Goal: Find specific page/section: Find specific page/section

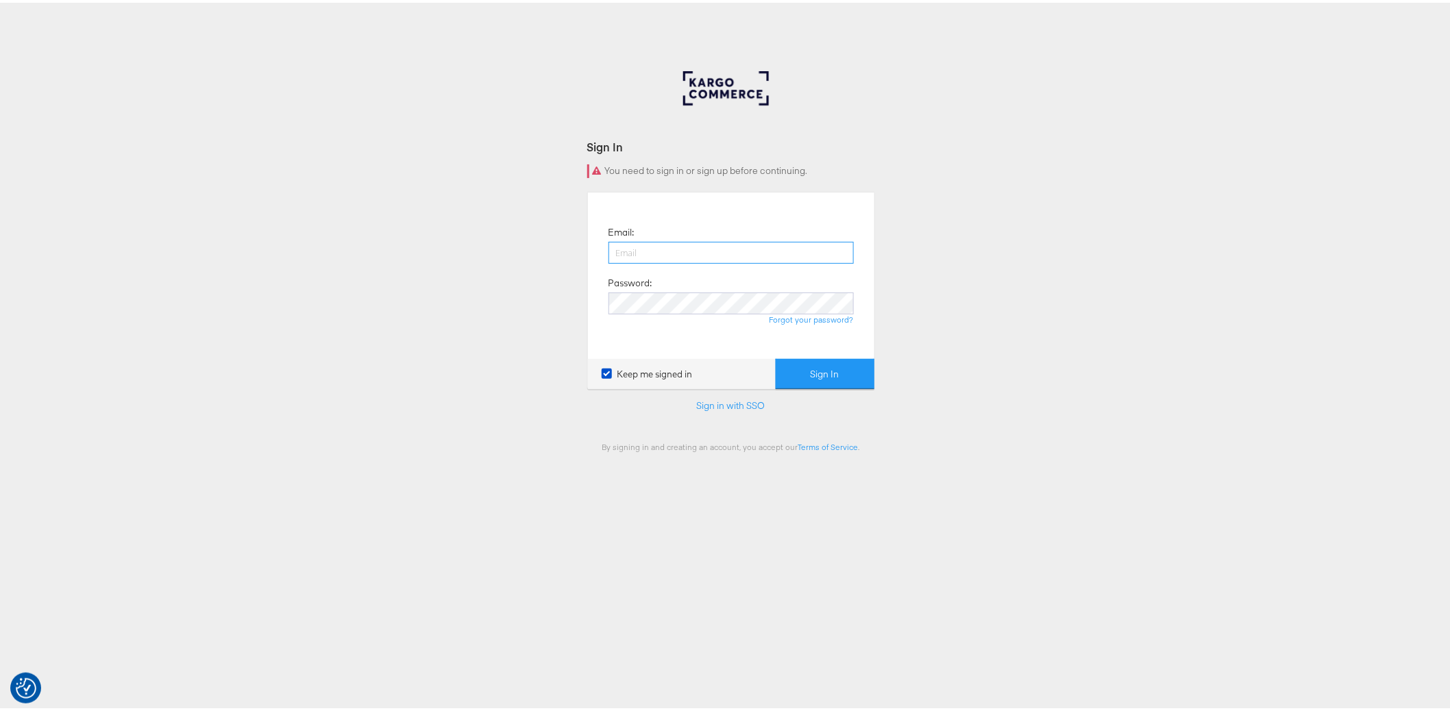
type input "nigel.oconnor@kargo.com"
click at [806, 357] on button "Sign In" at bounding box center [825, 371] width 99 height 31
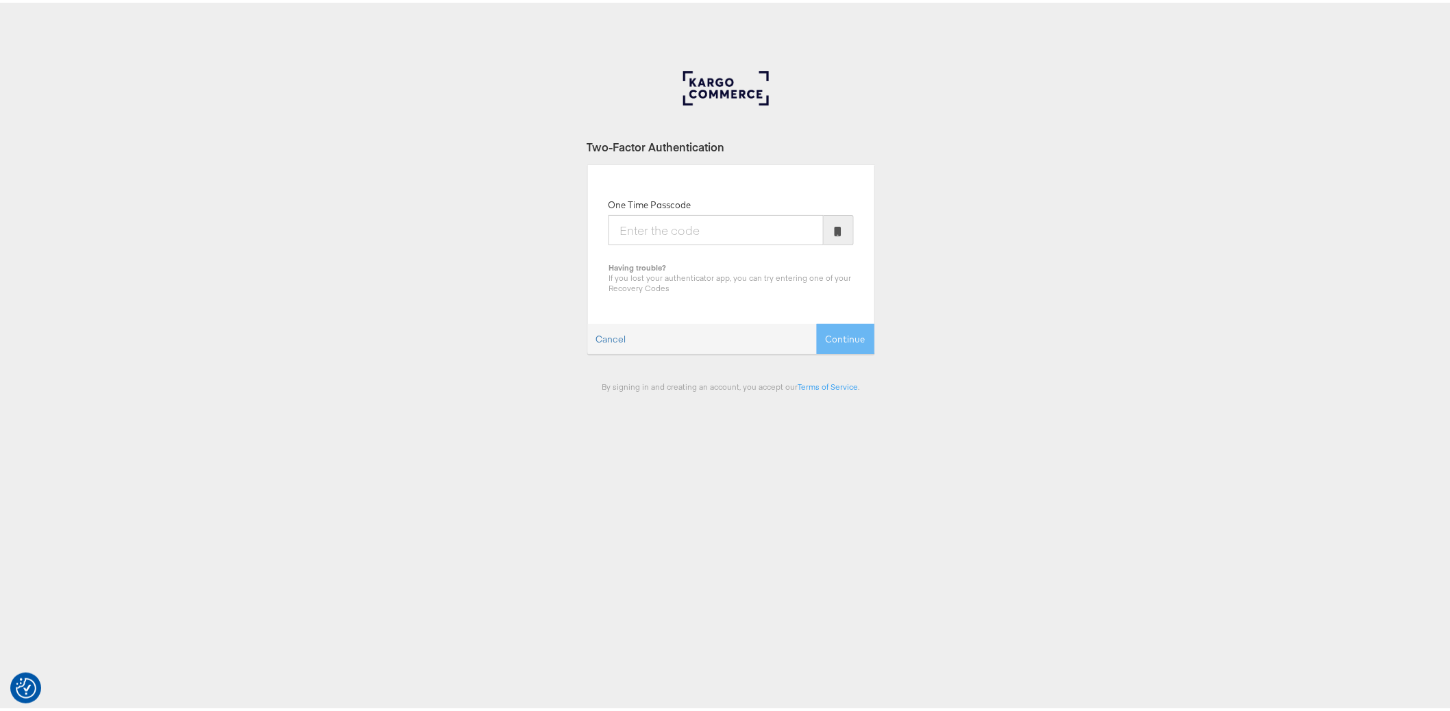
click at [681, 234] on input "One Time Passcode" at bounding box center [715, 227] width 215 height 30
type input "227073"
click at [817, 321] on button "Continue" at bounding box center [846, 336] width 58 height 31
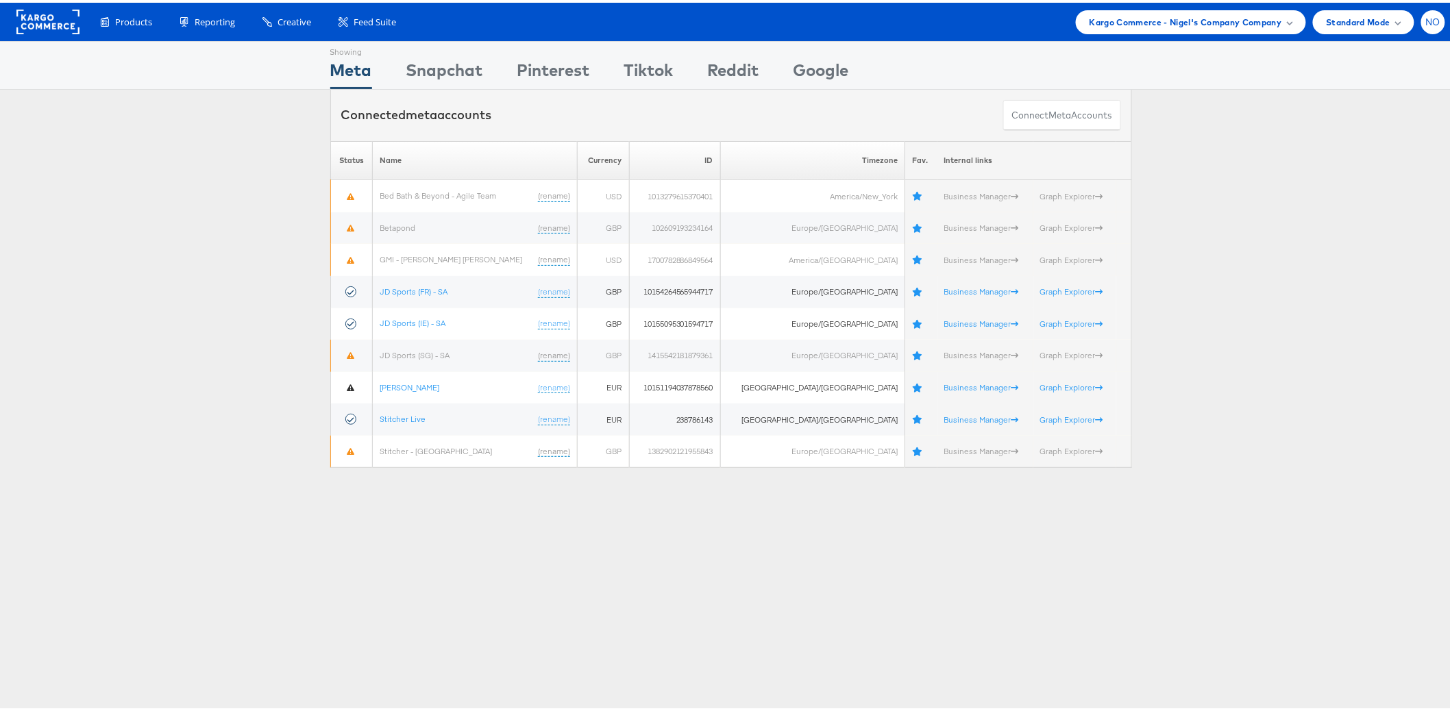
click at [1426, 21] on span "NO" at bounding box center [1433, 19] width 15 height 9
click at [1371, 133] on link "Internal Dashboard" at bounding box center [1375, 130] width 117 height 14
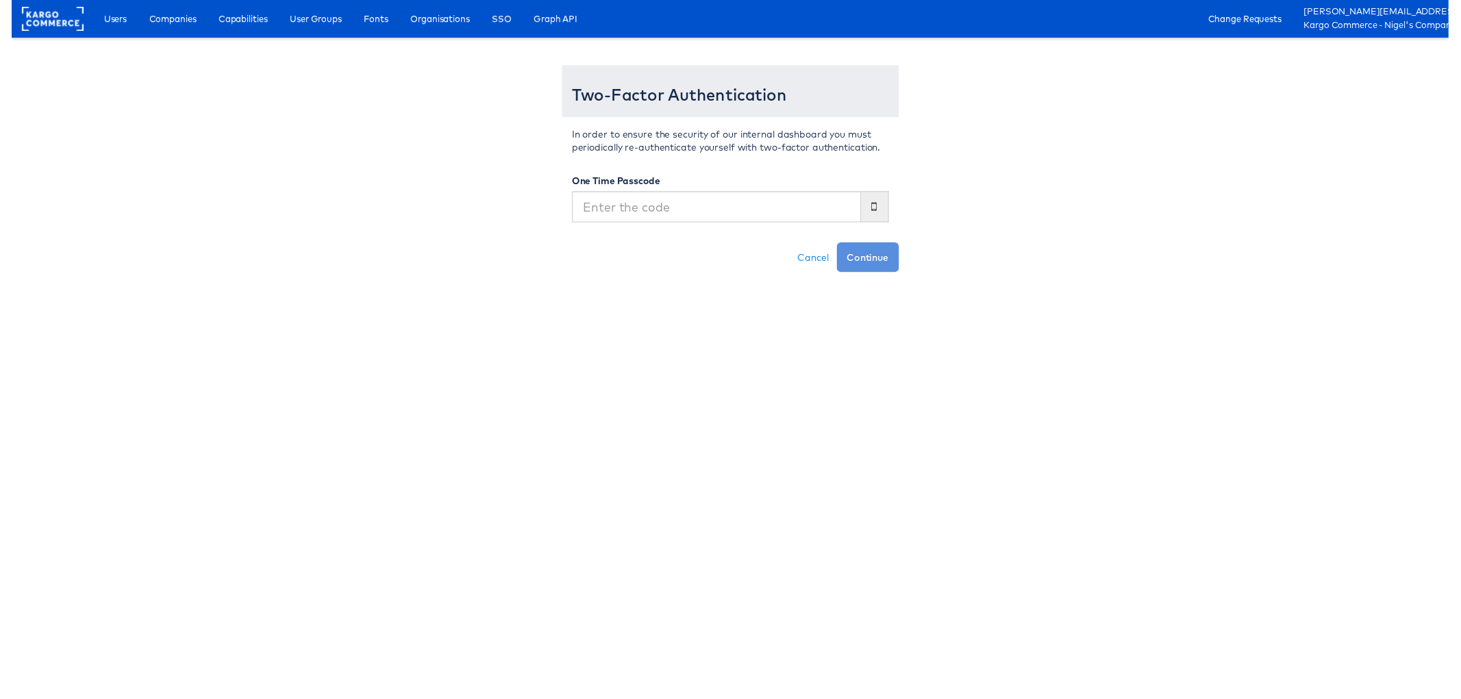
click at [742, 208] on input "text" at bounding box center [717, 211] width 294 height 32
type input "227073"
click at [839, 247] on button "Continue" at bounding box center [870, 262] width 63 height 30
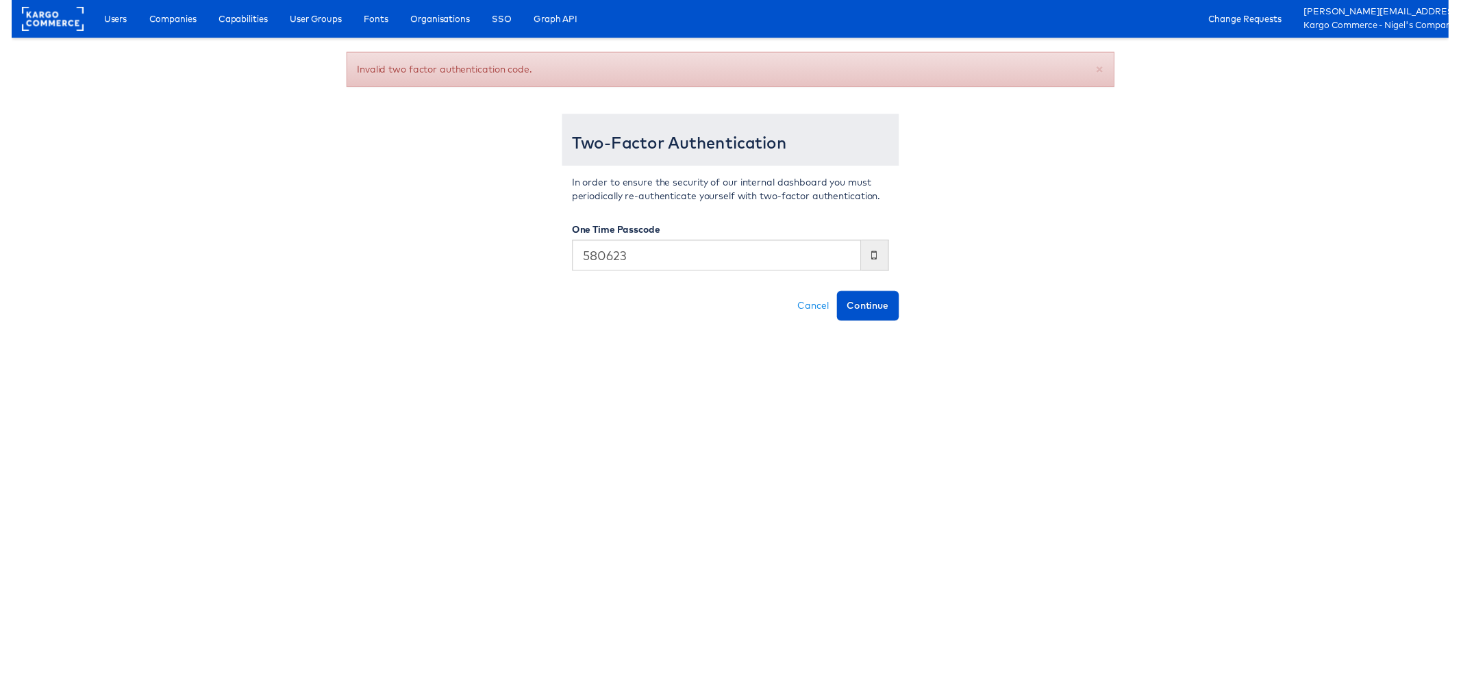
type input "580623"
click at [839, 296] on button "Continue" at bounding box center [870, 311] width 63 height 30
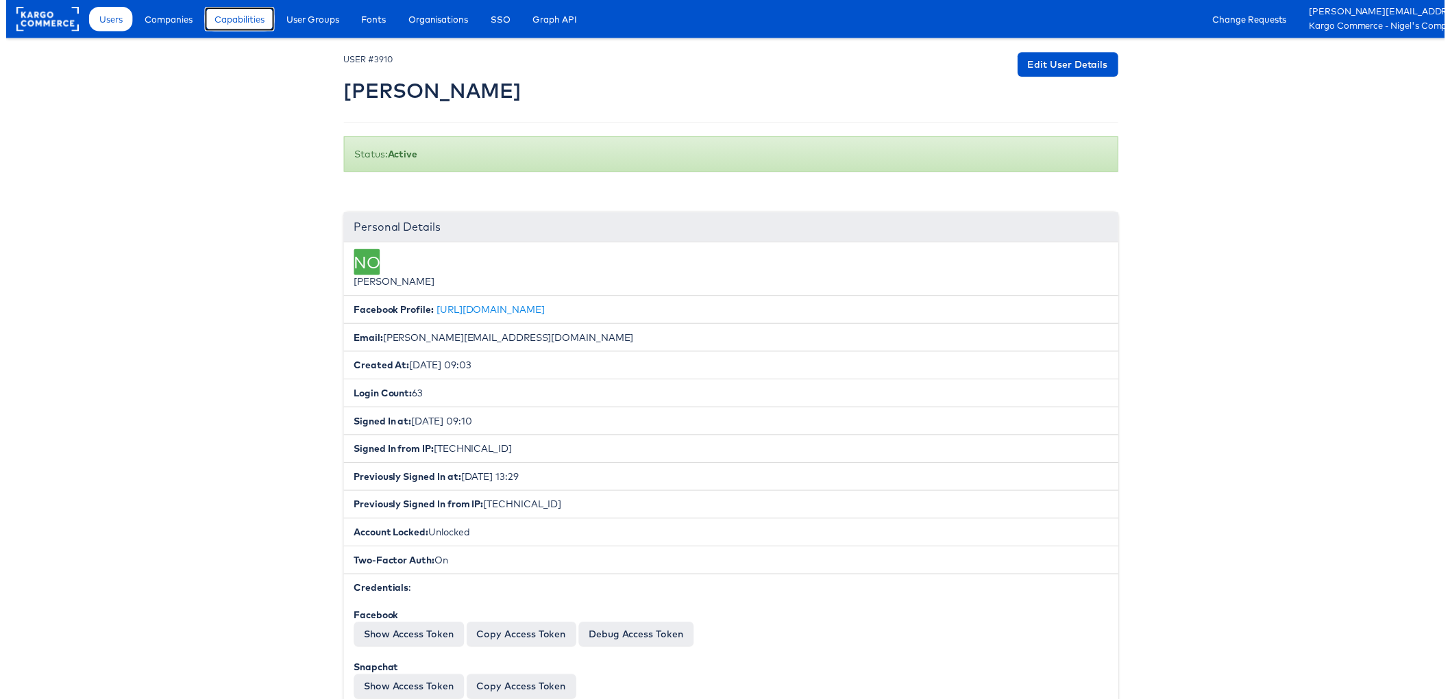
click at [232, 24] on span "Capabilities" at bounding box center [235, 19] width 50 height 14
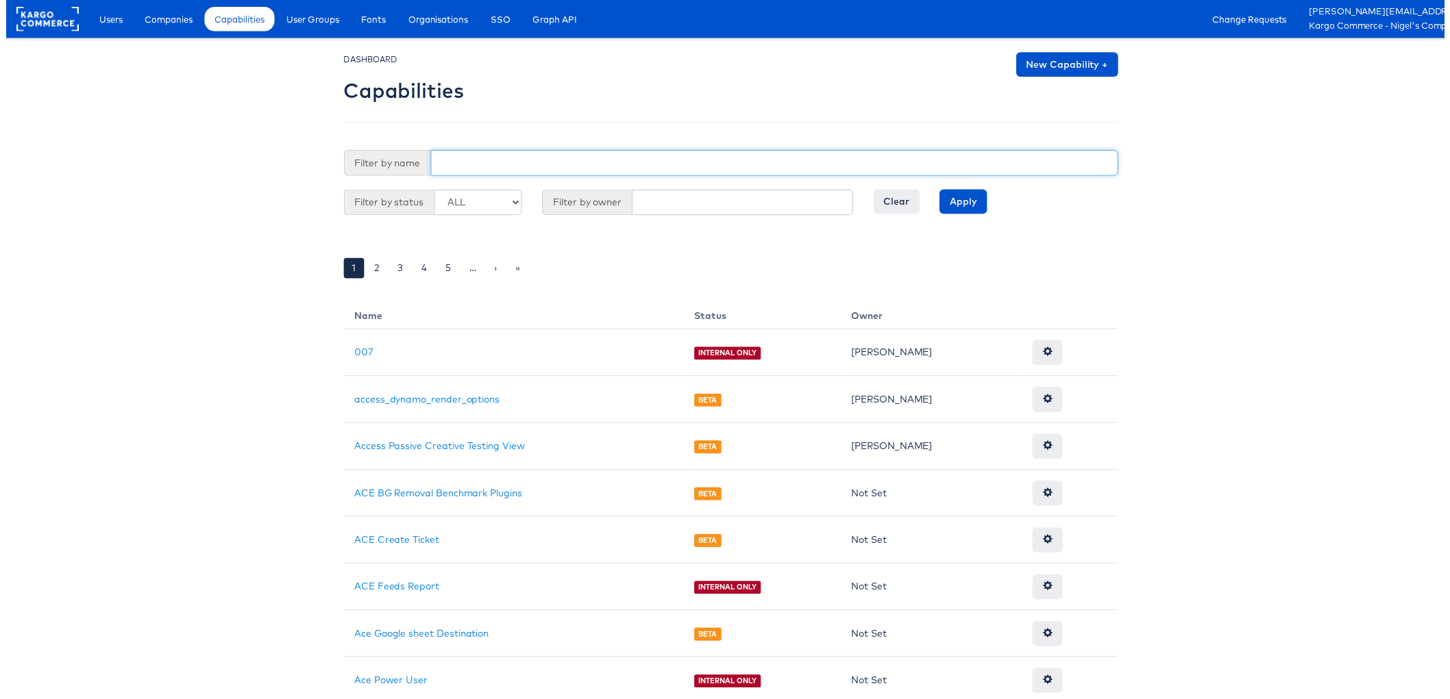
click at [501, 164] on input "text" at bounding box center [774, 164] width 693 height 26
type input "old"
click at [941, 191] on input "Apply" at bounding box center [965, 203] width 48 height 25
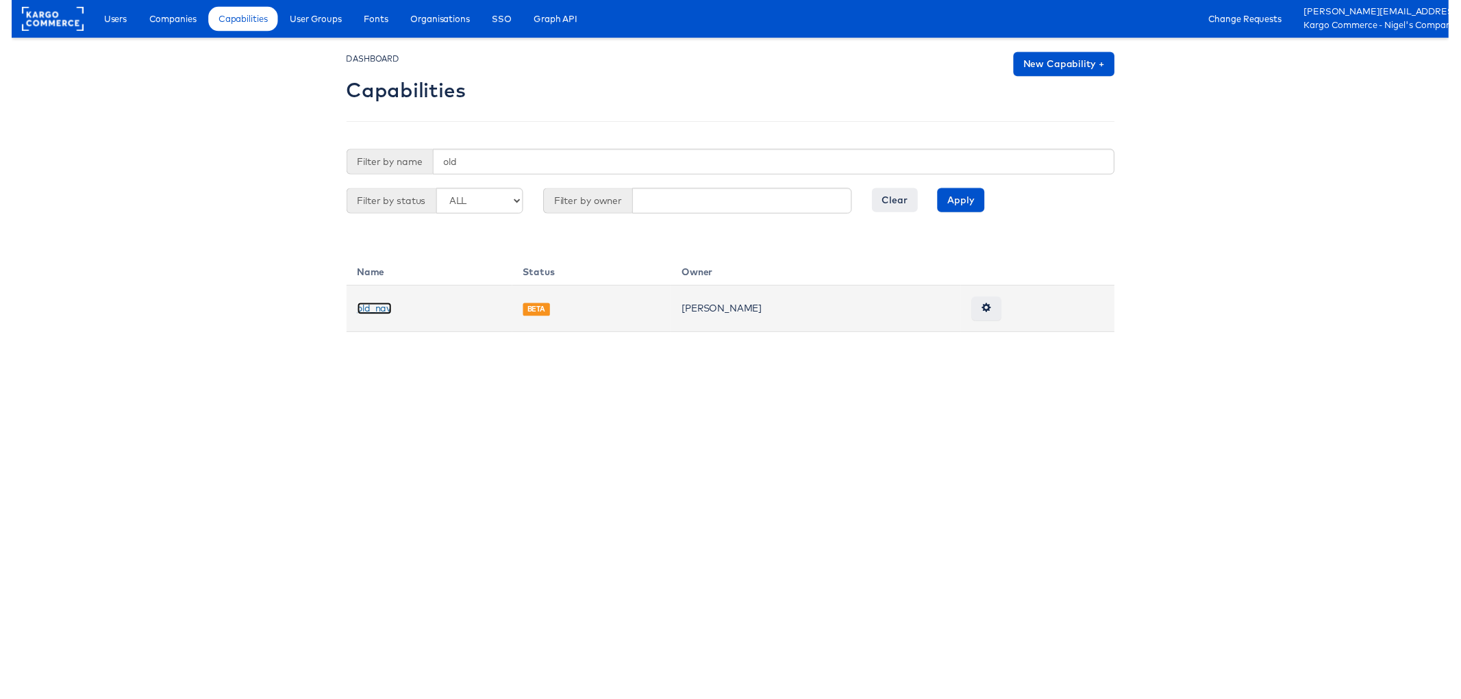
click at [378, 314] on link "old_nav" at bounding box center [368, 314] width 35 height 12
